Goal: Information Seeking & Learning: Learn about a topic

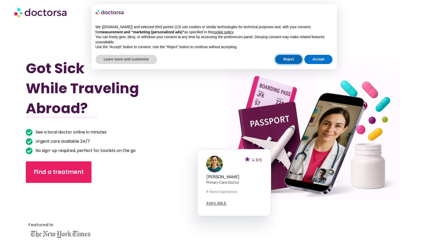
click at [293, 57] on button "Reject" at bounding box center [288, 59] width 27 height 9
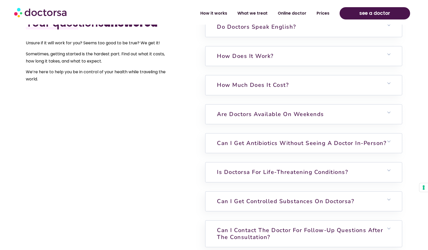
scroll to position [1258, 0]
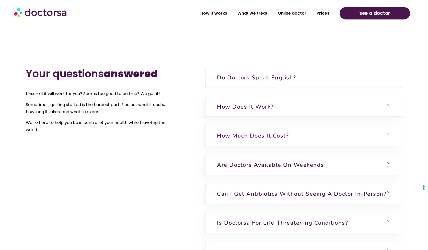
click at [247, 74] on link "Do doctors speak English?" at bounding box center [256, 78] width 79 height 8
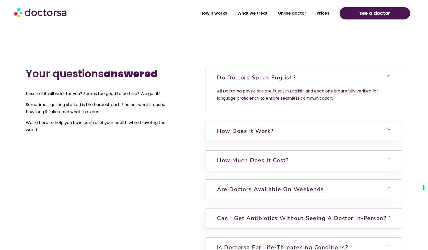
click at [247, 74] on link "Do doctors speak English?" at bounding box center [256, 78] width 79 height 8
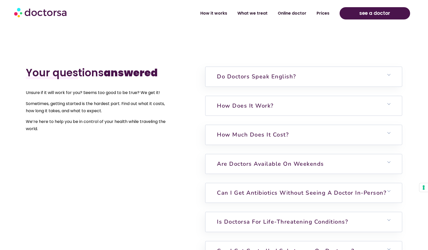
scroll to position [1260, 0]
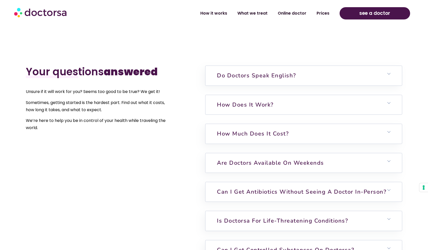
click at [255, 95] on h6 "How does it work?" at bounding box center [304, 104] width 197 height 19
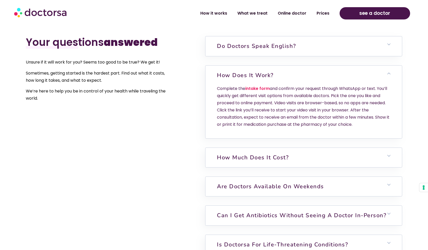
scroll to position [1299, 0]
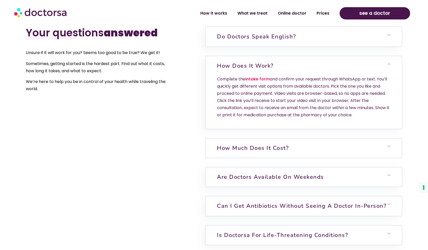
click at [232, 138] on h6 "How much does it cost?" at bounding box center [304, 147] width 197 height 19
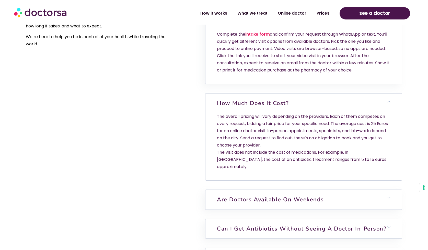
scroll to position [1396, 0]
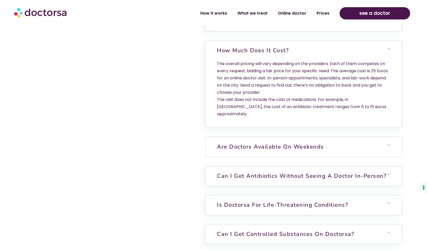
click at [232, 143] on link "Are doctors available on weekends" at bounding box center [270, 147] width 107 height 8
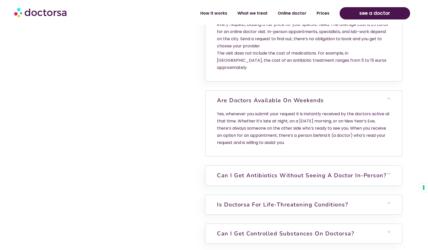
scroll to position [1483, 0]
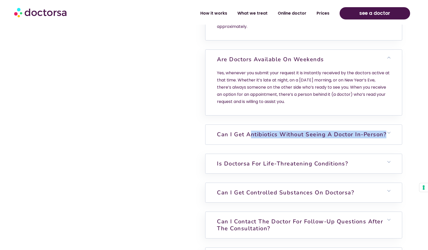
click at [250, 125] on h6 "Can I get antibiotics without seeing a doctor in-person?" at bounding box center [304, 134] width 197 height 19
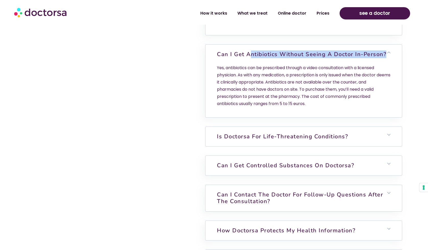
scroll to position [1573, 0]
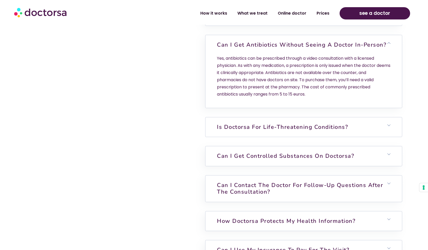
click at [255, 123] on link "Is Doctorsa for Life-Threatening Conditions?" at bounding box center [282, 127] width 131 height 8
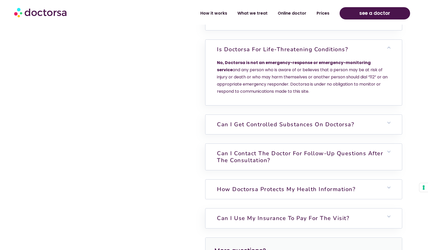
scroll to position [1697, 0]
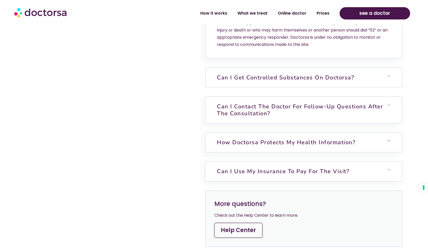
click at [287, 74] on link "Can I get controlled substances on Doctorsa?" at bounding box center [285, 78] width 137 height 8
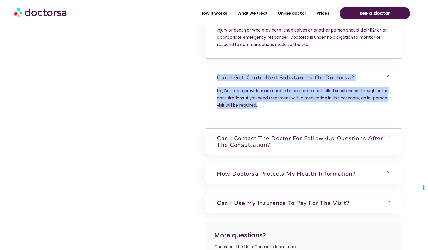
drag, startPoint x: 282, startPoint y: 94, endPoint x: 217, endPoint y: 63, distance: 72.0
click at [217, 68] on div "Can I get controlled substances on Doctorsa? No, Doctorsa providers are unable …" at bounding box center [304, 93] width 197 height 51
copy div "Can I get controlled substances on Doctorsa? No, Doctorsa providers are unable …"
